Goal: Task Accomplishment & Management: Manage account settings

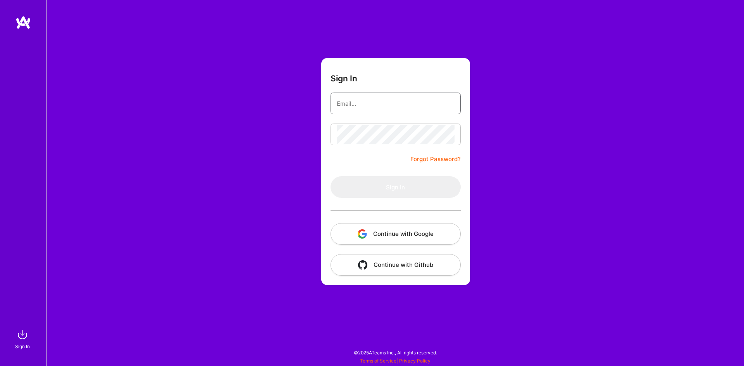
click at [383, 107] on input "email" at bounding box center [396, 104] width 118 height 20
type input "jason950805@outlook.com"
drag, startPoint x: 428, startPoint y: 94, endPoint x: 201, endPoint y: 90, distance: 227.1
click at [205, 92] on div "Sign In jason950805@outlook.com Forgot Password? Sign In Continue with Google C…" at bounding box center [396, 183] width 698 height 366
